Goal: Transaction & Acquisition: Register for event/course

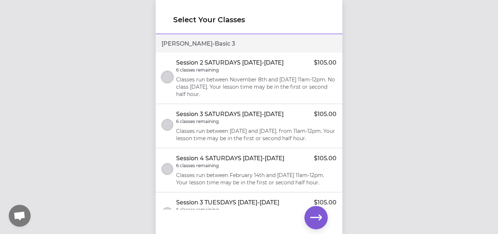
click at [169, 78] on button "select class" at bounding box center [167, 77] width 12 height 12
drag, startPoint x: 169, startPoint y: 130, endPoint x: 165, endPoint y: 129, distance: 3.7
click at [165, 129] on button "select class" at bounding box center [167, 125] width 12 height 12
click at [318, 217] on icon "button" at bounding box center [316, 216] width 12 height 5
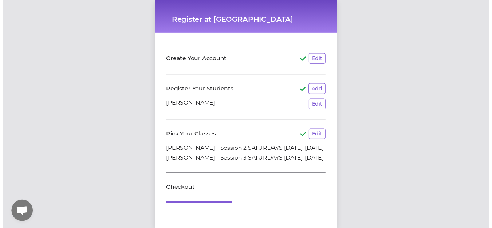
scroll to position [30, 0]
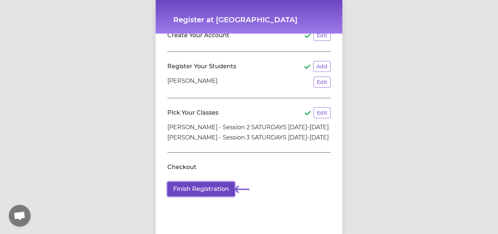
click at [187, 181] on button "Finish Registration" at bounding box center [200, 188] width 67 height 15
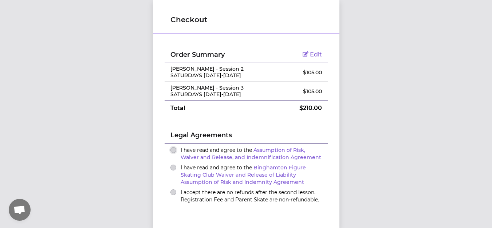
click at [171, 150] on button "I have read and agree to the Assumption of Risk, Waiver and Release, and Indemn…" at bounding box center [174, 150] width 6 height 6
click at [172, 173] on div "I have read and agree to the Binghamton Figure Skating Club Waiver and Release …" at bounding box center [247, 175] width 152 height 22
click at [171, 169] on button "I have read and agree to the Binghamton Figure Skating Club Waiver and Release …" at bounding box center [174, 168] width 6 height 6
click at [171, 190] on button "I accept there are no refunds after the second lesson. Registration Fee and Par…" at bounding box center [174, 193] width 6 height 6
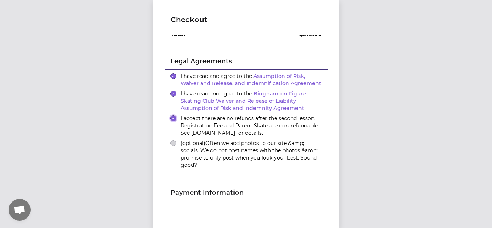
scroll to position [156, 0]
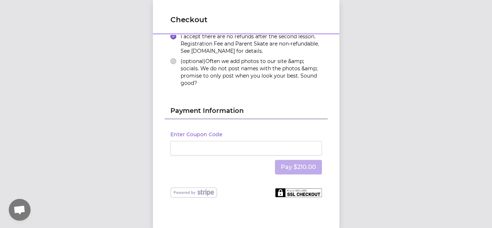
click at [231, 143] on div at bounding box center [247, 148] width 152 height 15
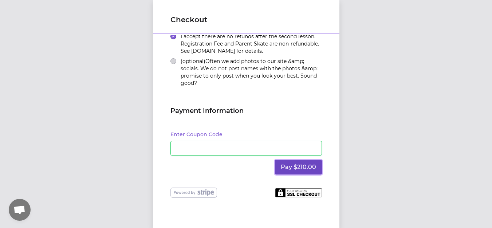
click at [309, 168] on button "Pay $210.00" at bounding box center [298, 167] width 47 height 15
click at [171, 59] on button "(optional) Often we add photos to our site &amp; socials. We do not post names …" at bounding box center [174, 61] width 6 height 6
click at [289, 165] on button "Pay $210.00" at bounding box center [298, 167] width 47 height 15
click at [286, 167] on button "Pay $210.00" at bounding box center [298, 167] width 47 height 15
